Goal: Information Seeking & Learning: Learn about a topic

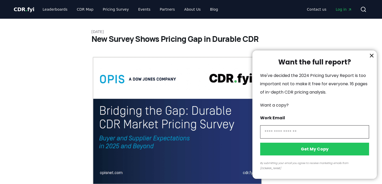
click at [20, 8] on div at bounding box center [191, 92] width 382 height 184
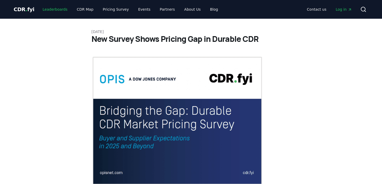
click at [47, 12] on link "Leaderboards" at bounding box center [54, 9] width 33 height 9
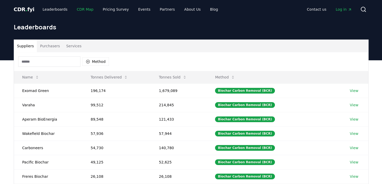
click at [78, 8] on link "CDR Map" at bounding box center [85, 9] width 25 height 9
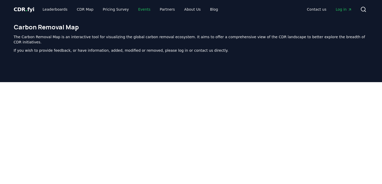
click at [139, 7] on link "Events" at bounding box center [144, 9] width 20 height 9
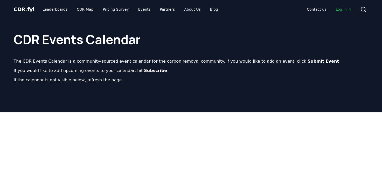
click at [25, 11] on span "." at bounding box center [26, 9] width 2 height 6
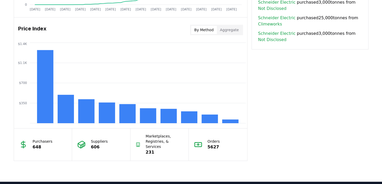
scroll to position [389, 0]
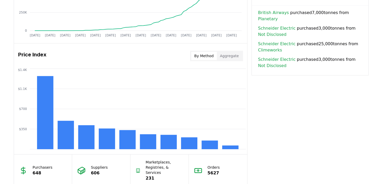
click at [200, 58] on button "By Method" at bounding box center [204, 56] width 26 height 8
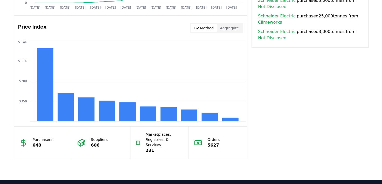
scroll to position [386, 0]
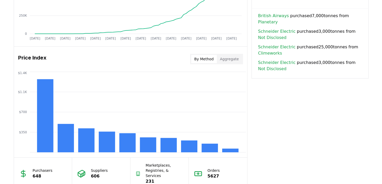
click at [233, 57] on button "Aggregate" at bounding box center [229, 59] width 25 height 8
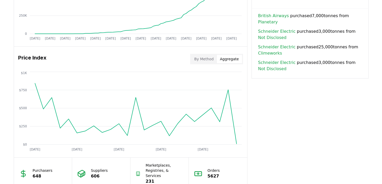
click at [208, 59] on button "By Method" at bounding box center [204, 59] width 26 height 8
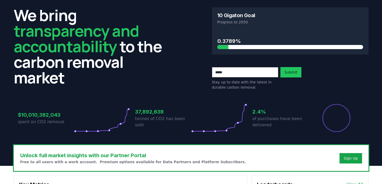
scroll to position [0, 0]
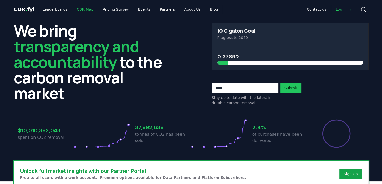
click at [83, 8] on link "CDR Map" at bounding box center [85, 9] width 25 height 9
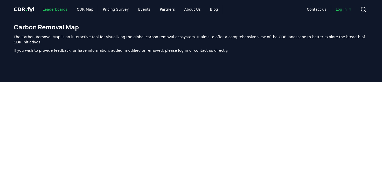
click at [49, 12] on link "Leaderboards" at bounding box center [54, 9] width 33 height 9
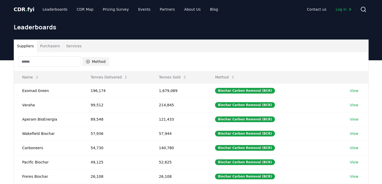
click at [88, 60] on icon "button" at bounding box center [88, 61] width 4 height 4
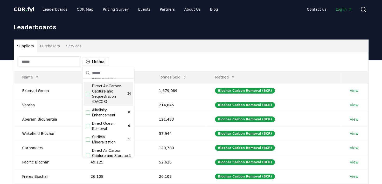
scroll to position [130, 0]
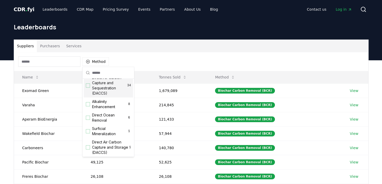
click at [88, 87] on div "Suggestions" at bounding box center [88, 85] width 4 height 4
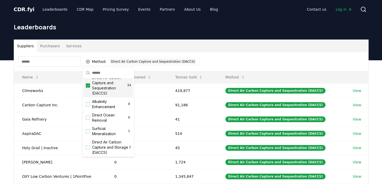
click at [219, 53] on div "Method 1 Direct Air Carbon Capture and Sequestration (DACCS)" at bounding box center [191, 61] width 354 height 19
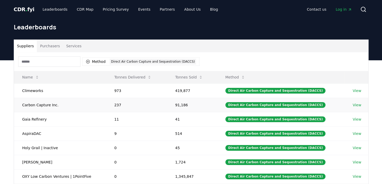
scroll to position [26, 0]
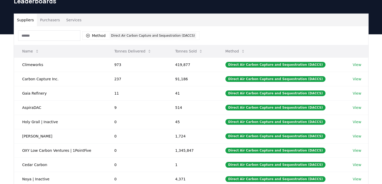
click at [188, 52] on button "Tonnes Sold" at bounding box center [189, 51] width 36 height 10
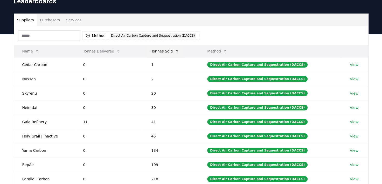
click at [154, 50] on button "Tonnes Sold" at bounding box center [165, 51] width 36 height 10
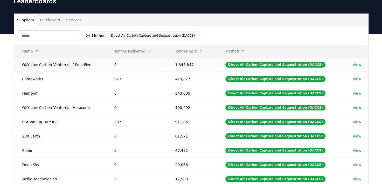
click at [357, 65] on link "View" at bounding box center [357, 64] width 9 height 5
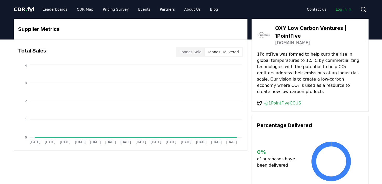
click at [226, 51] on button "Tonnes Delivered" at bounding box center [223, 52] width 37 height 8
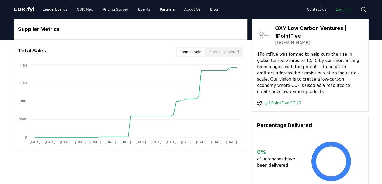
click at [189, 51] on button "Tonnes Sold" at bounding box center [191, 52] width 28 height 8
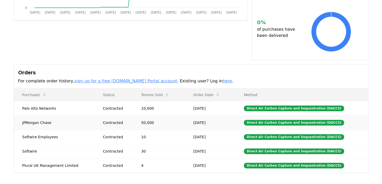
scroll to position [130, 0]
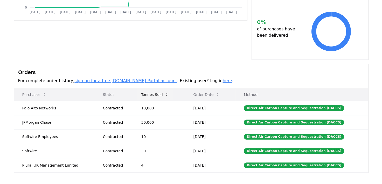
click at [163, 89] on button "Tonnes Sold" at bounding box center [155, 94] width 36 height 10
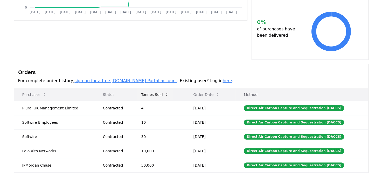
click at [163, 89] on button "Tonnes Sold" at bounding box center [155, 94] width 36 height 10
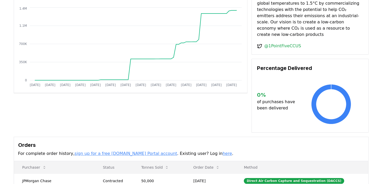
scroll to position [0, 0]
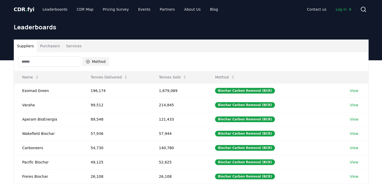
click at [92, 61] on button "Method" at bounding box center [95, 61] width 27 height 8
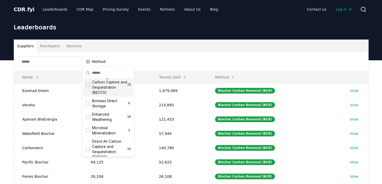
scroll to position [104, 0]
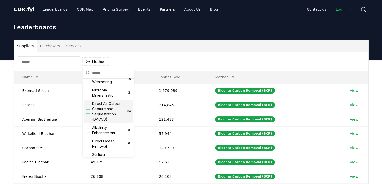
click at [88, 113] on div "Suggestions" at bounding box center [88, 111] width 4 height 4
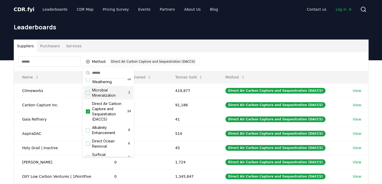
click at [235, 53] on div "Method 1 Direct Air Carbon Capture and Sequestration (DACCS)" at bounding box center [191, 61] width 354 height 19
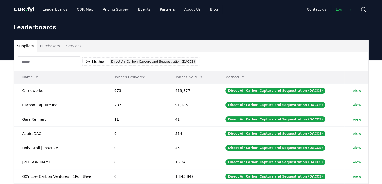
click at [189, 79] on button "Tonnes Sold" at bounding box center [189, 77] width 36 height 10
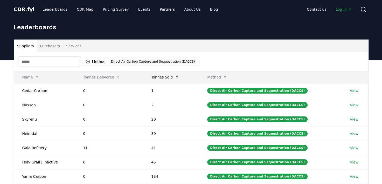
click at [173, 76] on button "Tonnes Sold" at bounding box center [165, 77] width 36 height 10
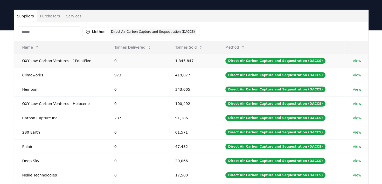
scroll to position [0, 0]
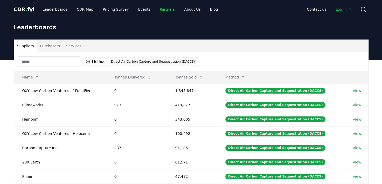
click at [158, 9] on link "Partners" at bounding box center [167, 9] width 23 height 9
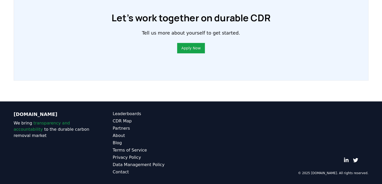
scroll to position [416, 0]
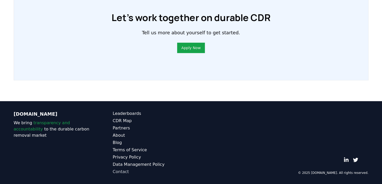
click at [129, 172] on link "Contact" at bounding box center [152, 171] width 78 height 6
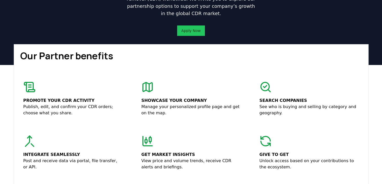
scroll to position [0, 0]
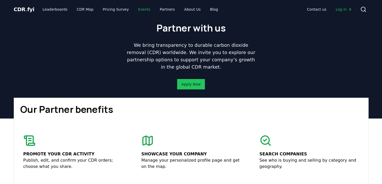
click at [141, 8] on link "Events" at bounding box center [144, 9] width 20 height 9
